Goal: Task Accomplishment & Management: Use online tool/utility

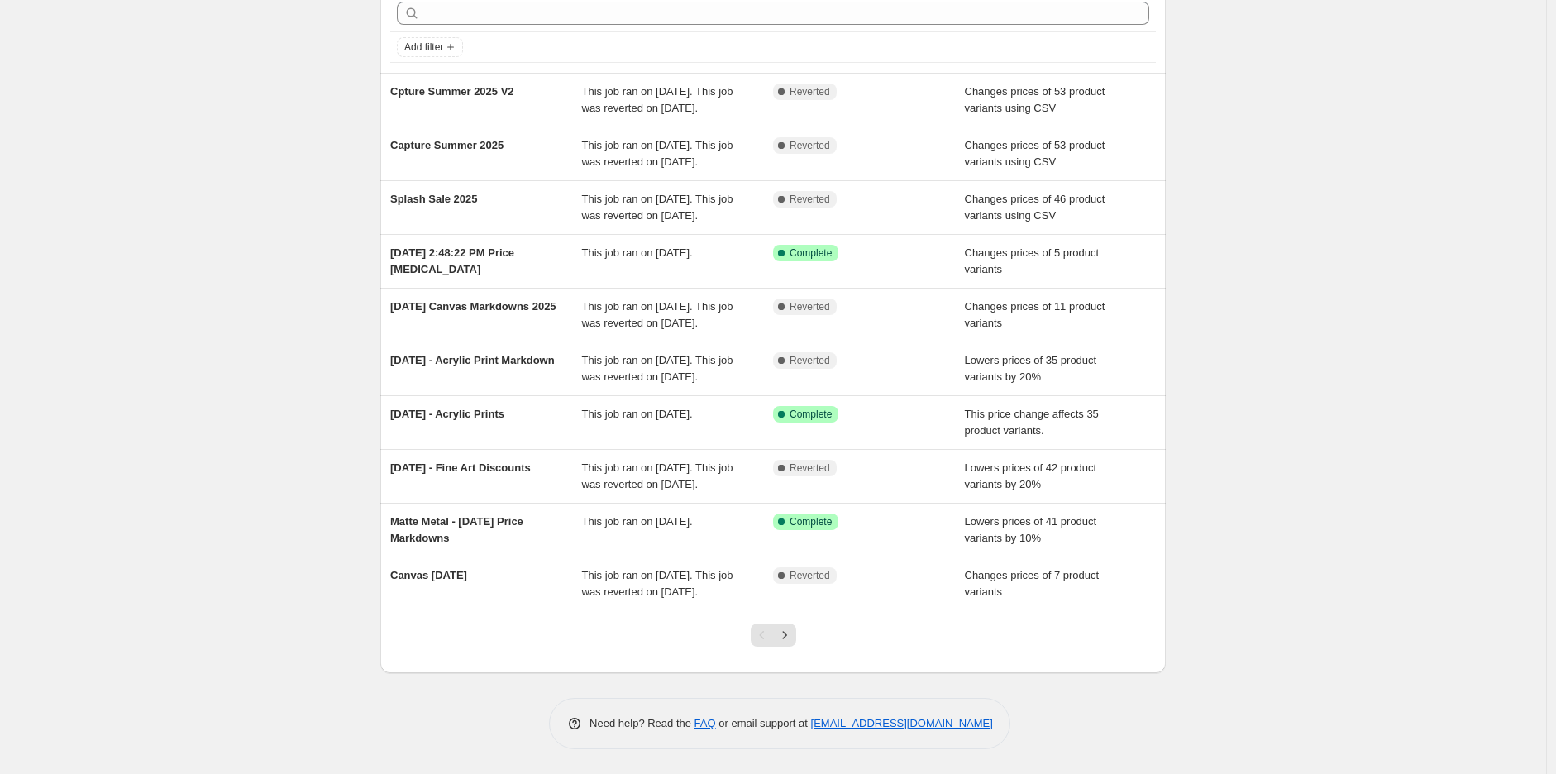
scroll to position [160, 0]
click at [790, 628] on icon "Next" at bounding box center [784, 635] width 17 height 17
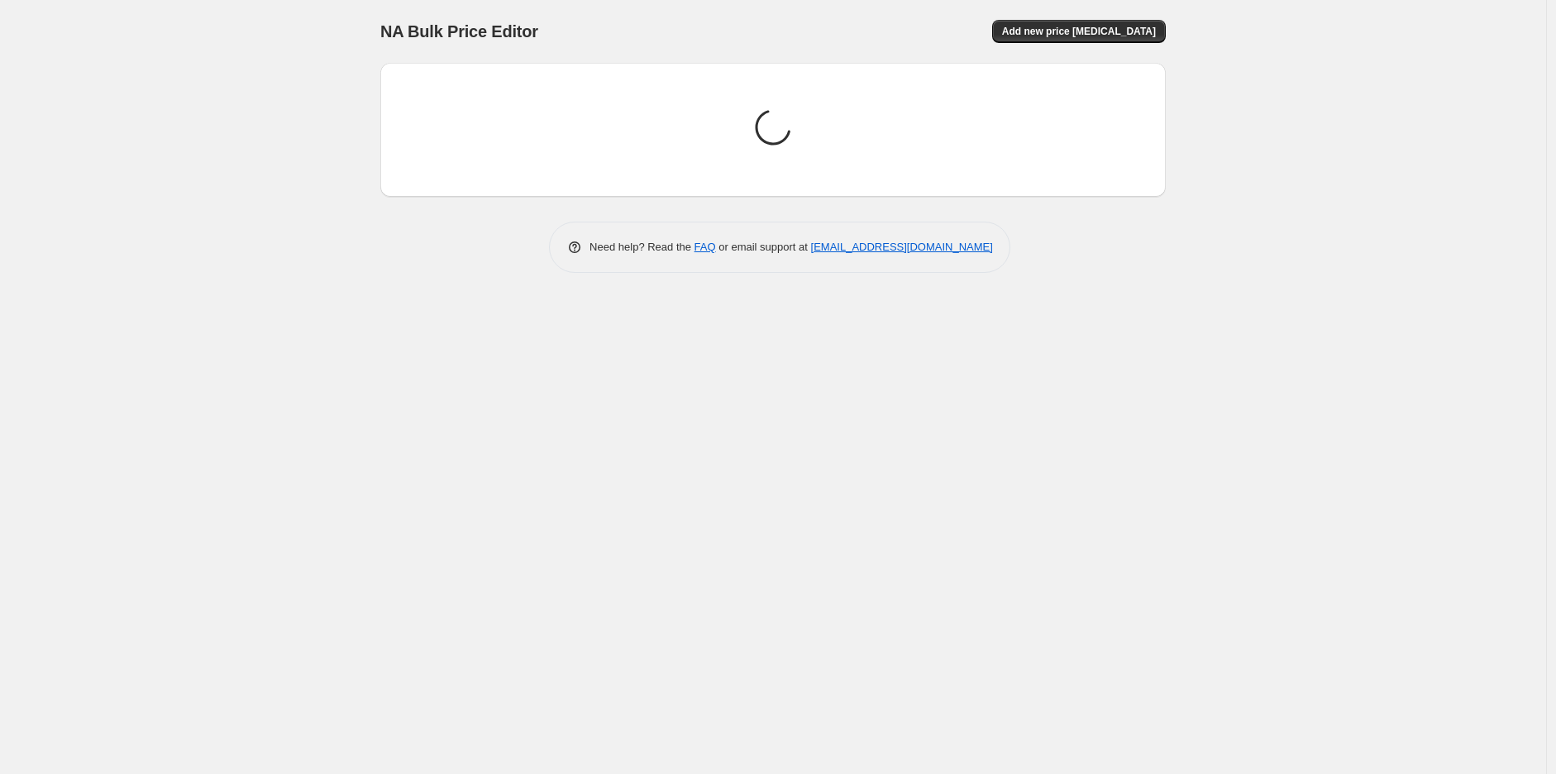
scroll to position [0, 0]
